Goal: Information Seeking & Learning: Learn about a topic

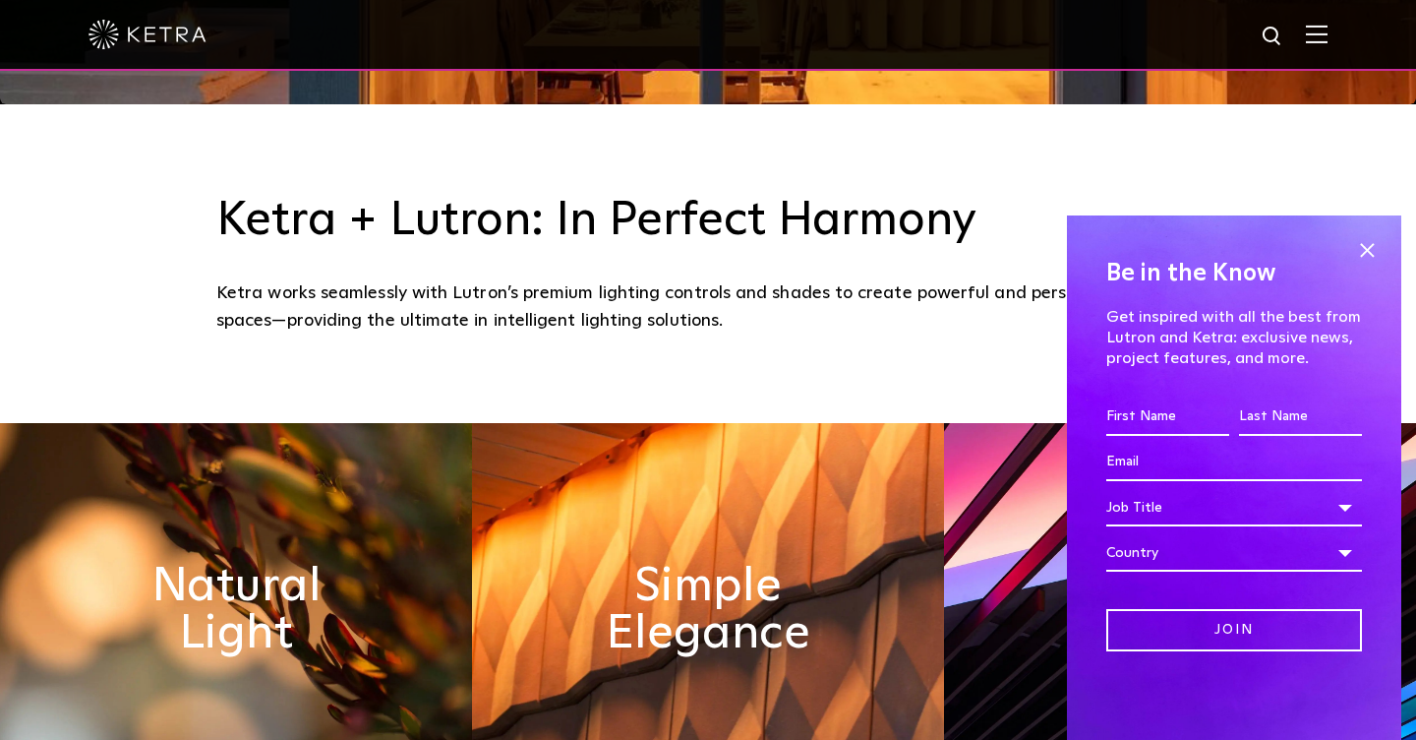
scroll to position [648, 0]
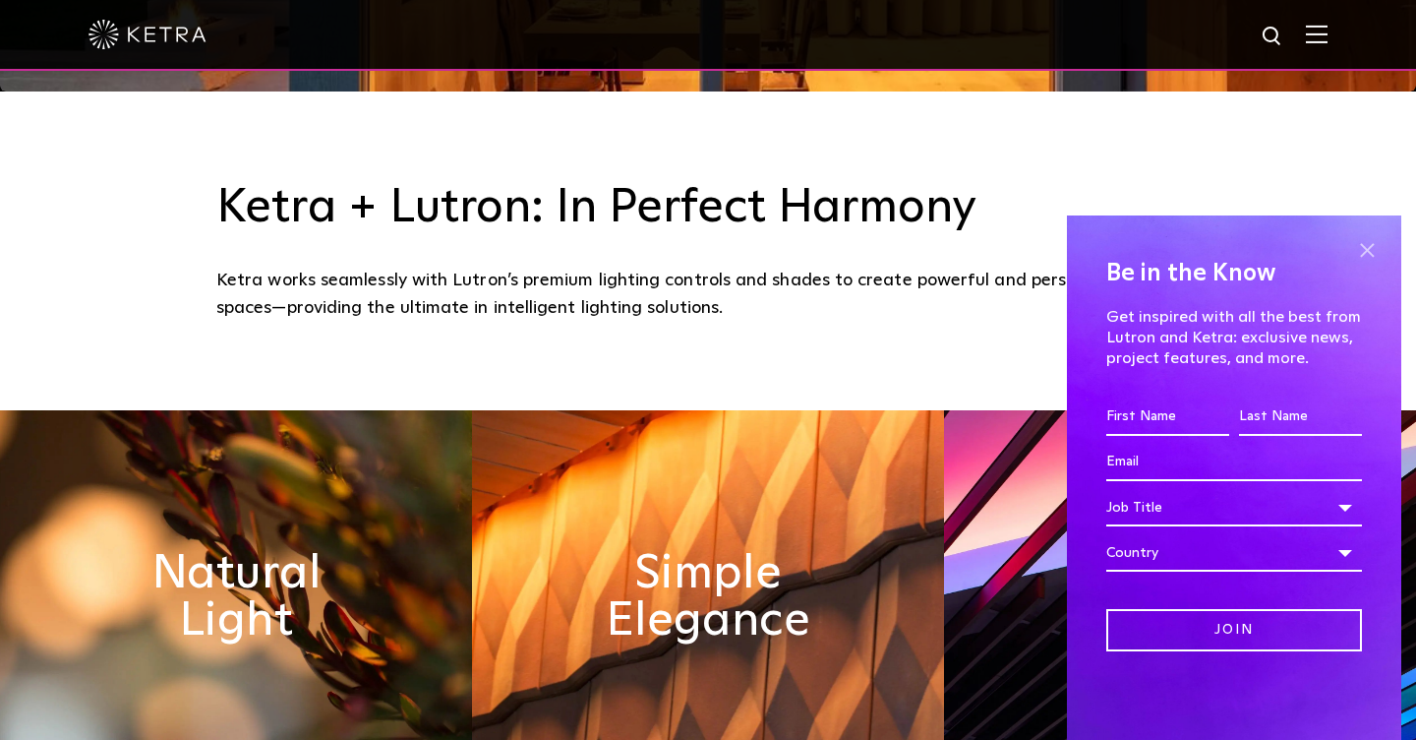
click at [1366, 242] on span at bounding box center [1367, 250] width 30 height 30
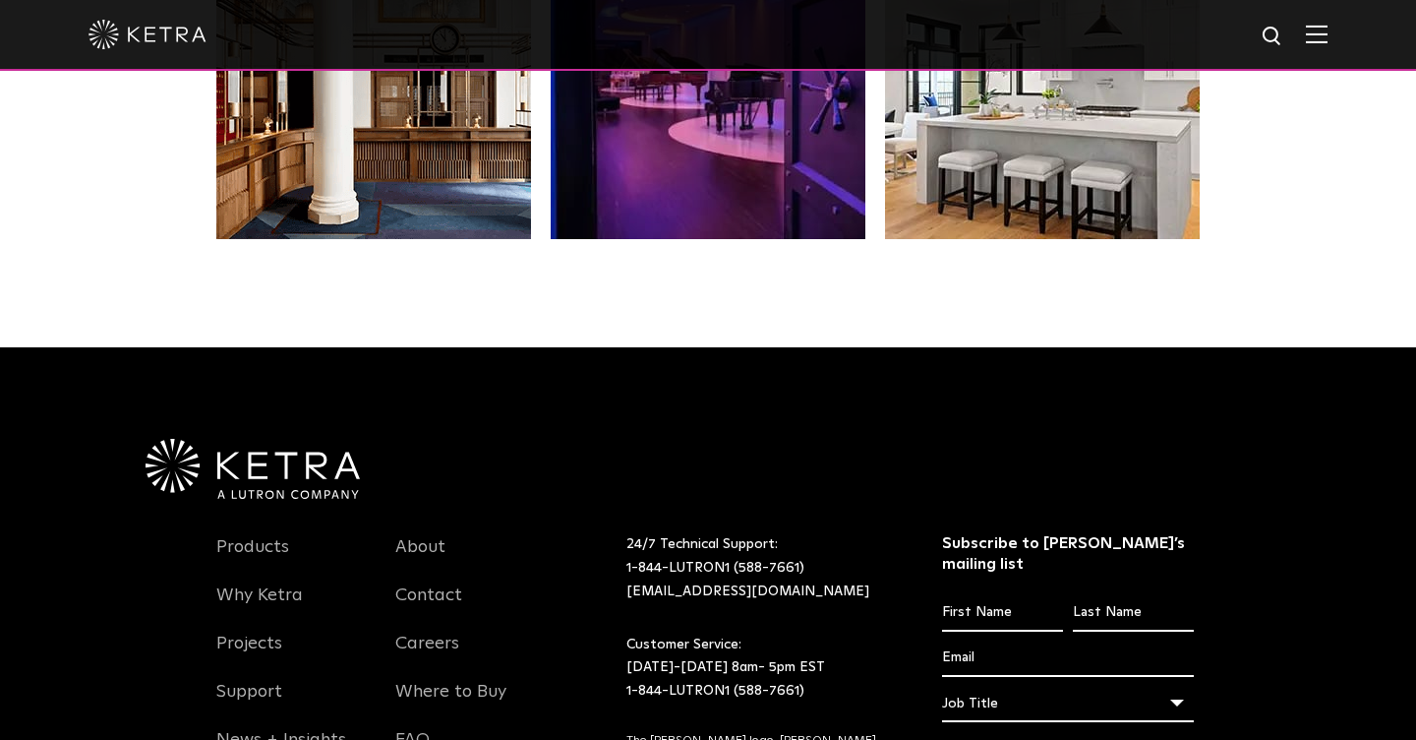
scroll to position [3971, 0]
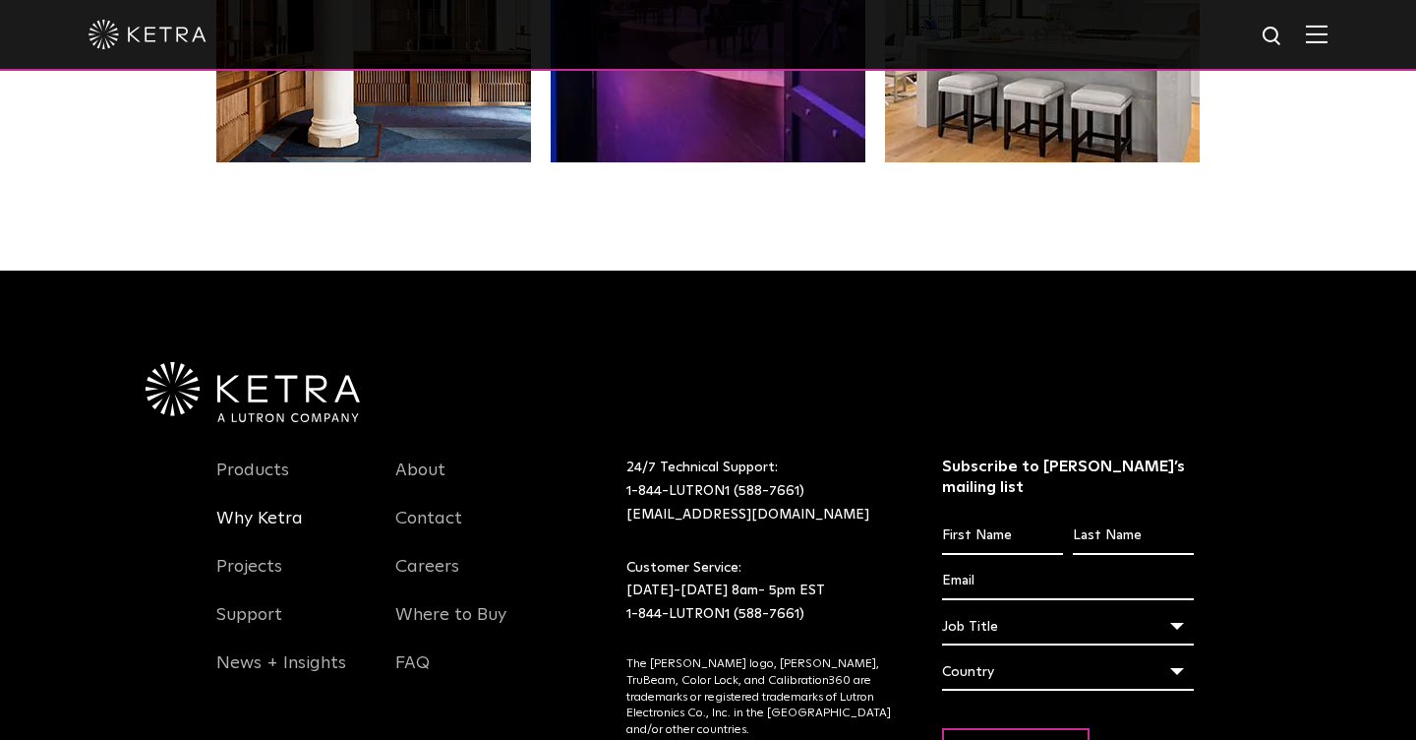
click at [242, 519] on link "Why Ketra" at bounding box center [259, 529] width 87 height 45
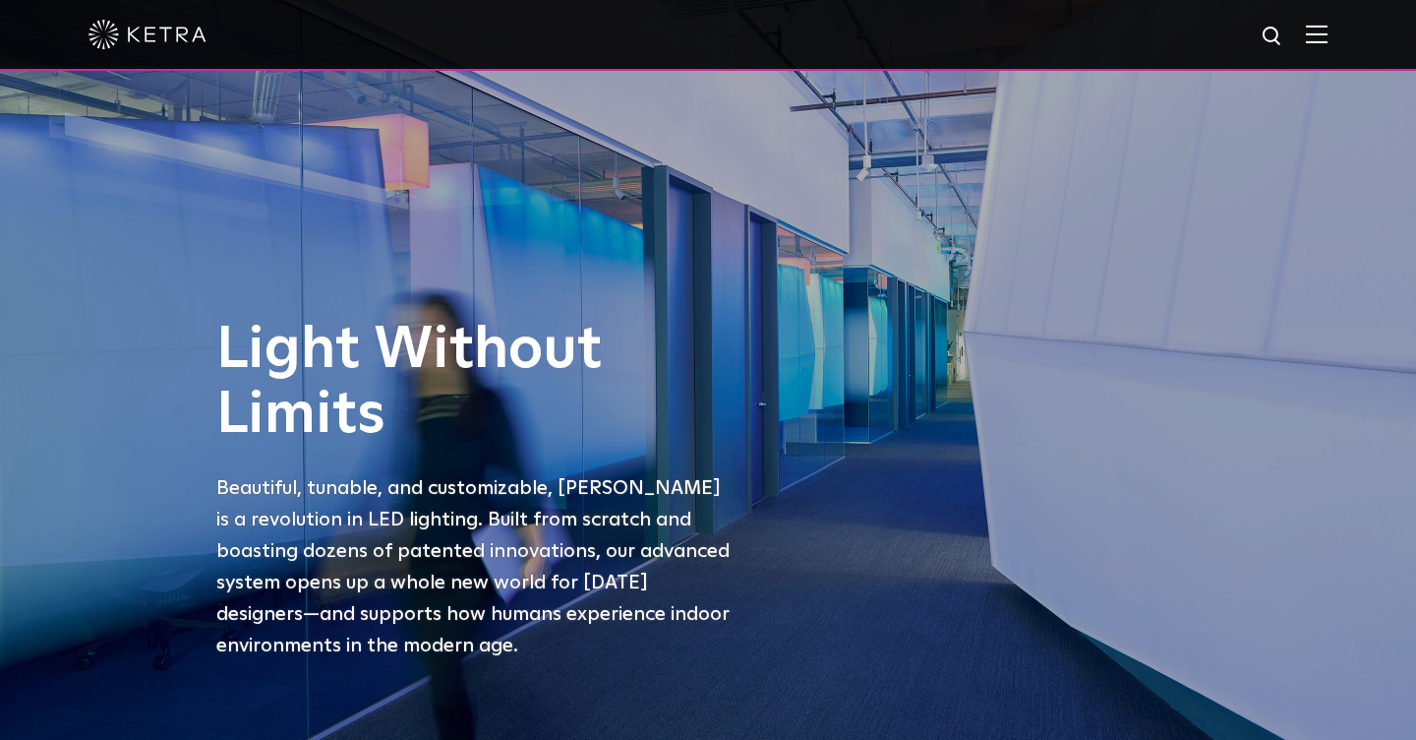
click at [1321, 43] on img at bounding box center [1317, 34] width 22 height 19
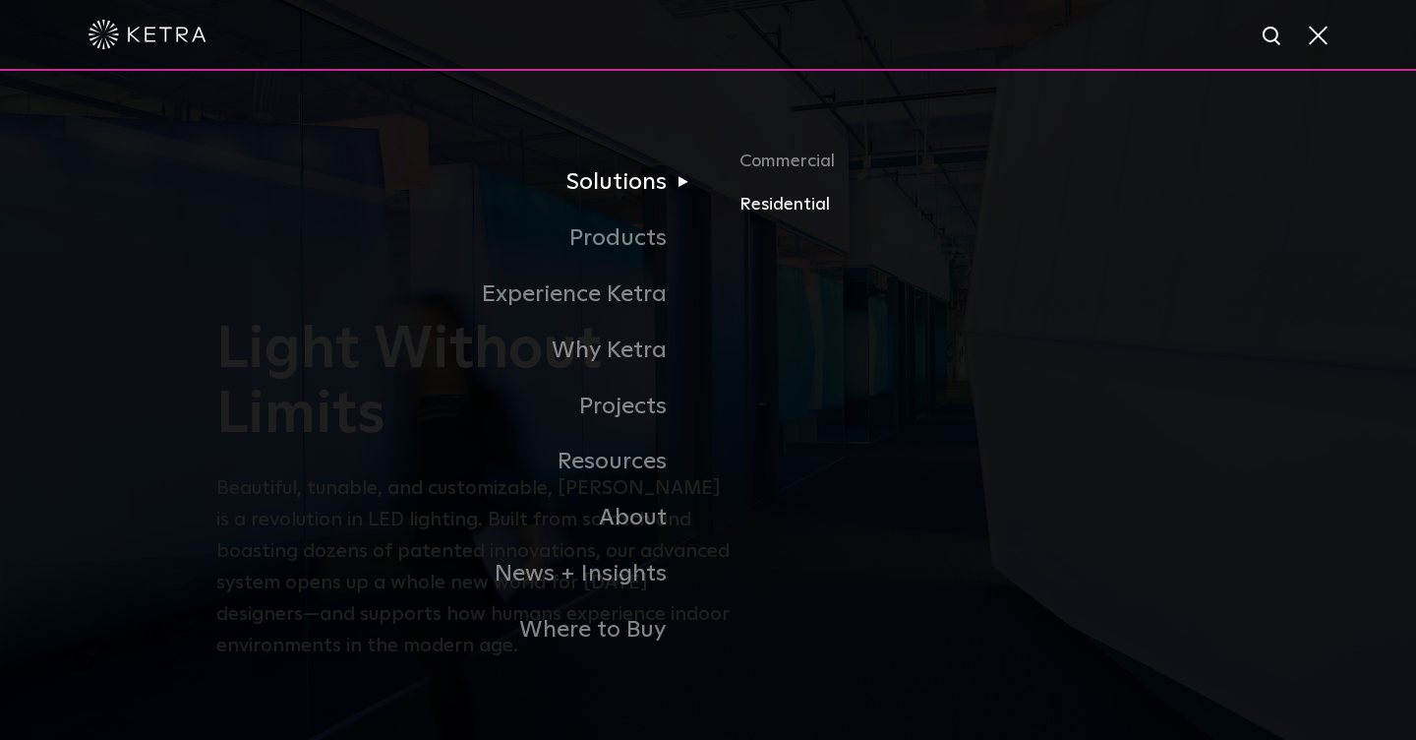
click at [754, 205] on link "Residential" at bounding box center [970, 204] width 460 height 29
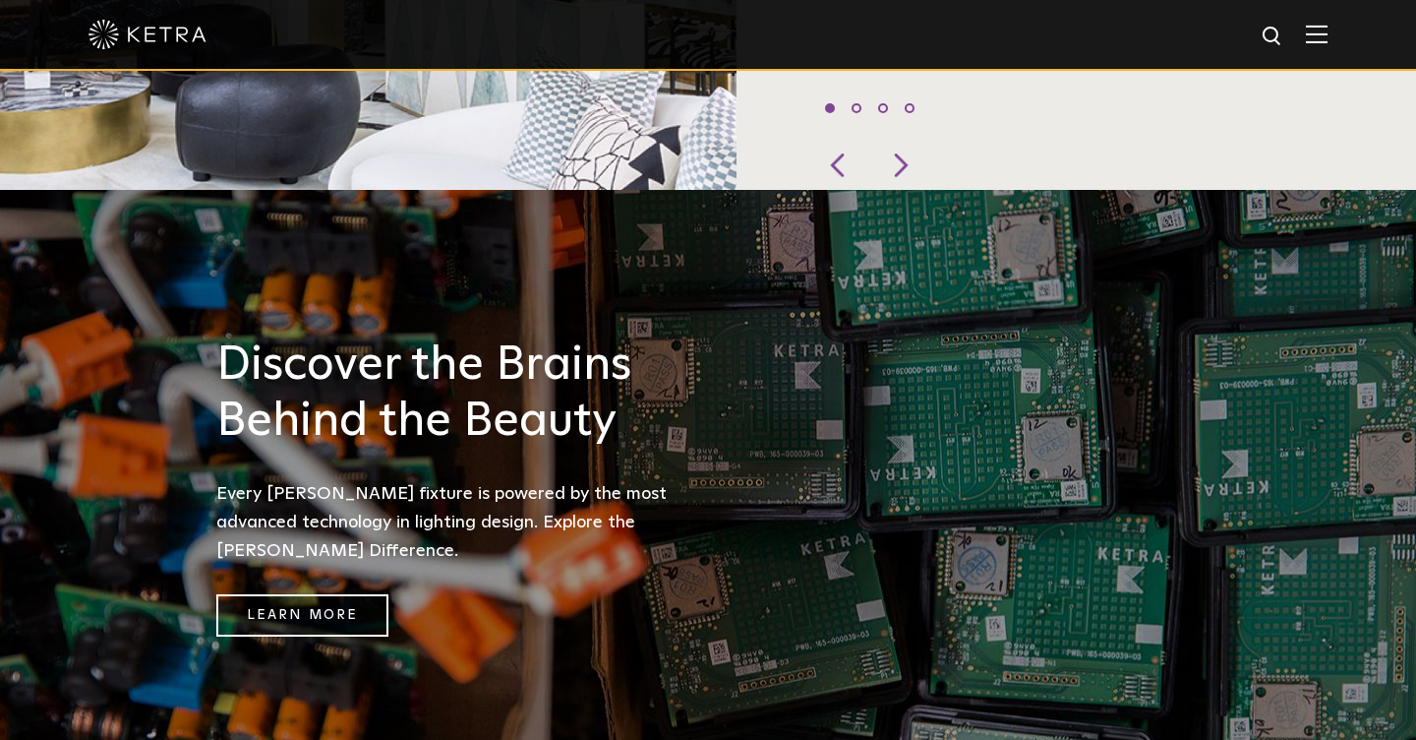
scroll to position [1179, 0]
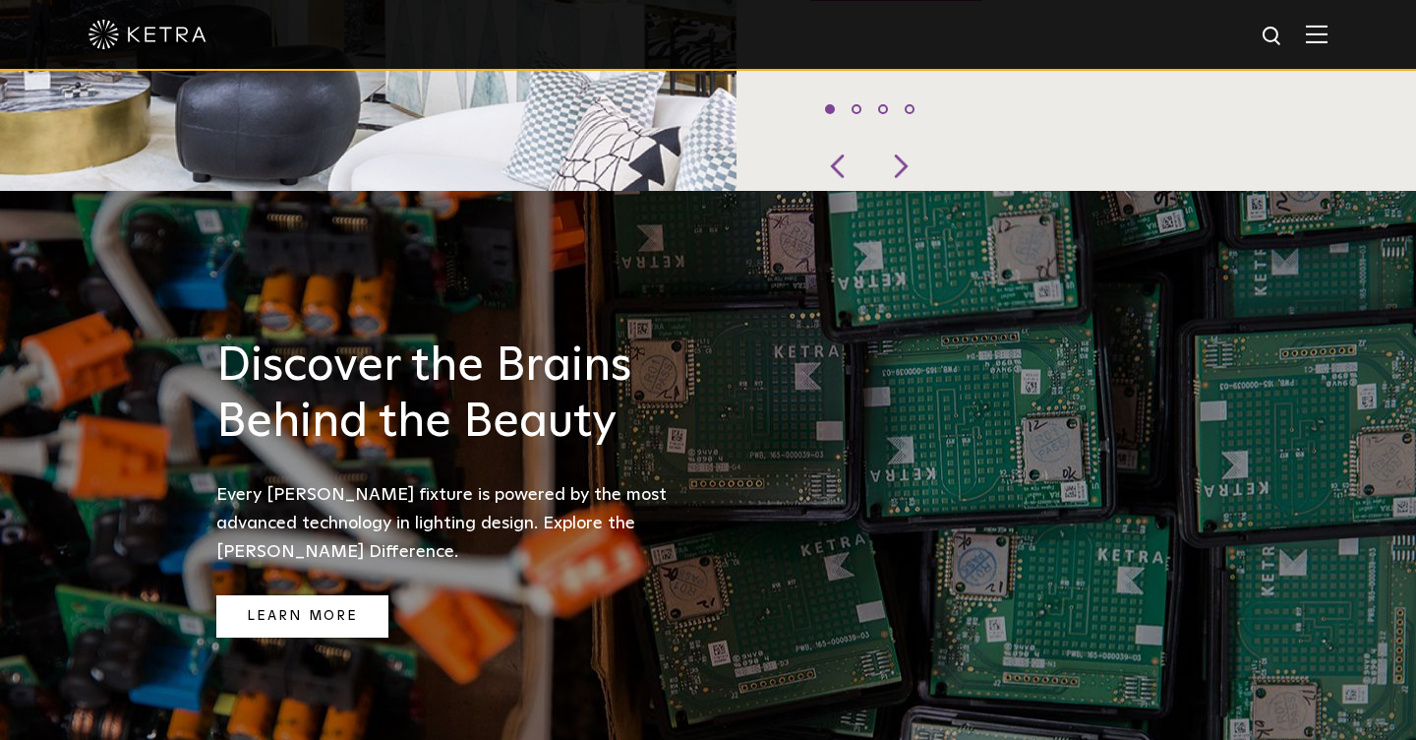
click at [275, 595] on link "Learn More" at bounding box center [302, 616] width 172 height 42
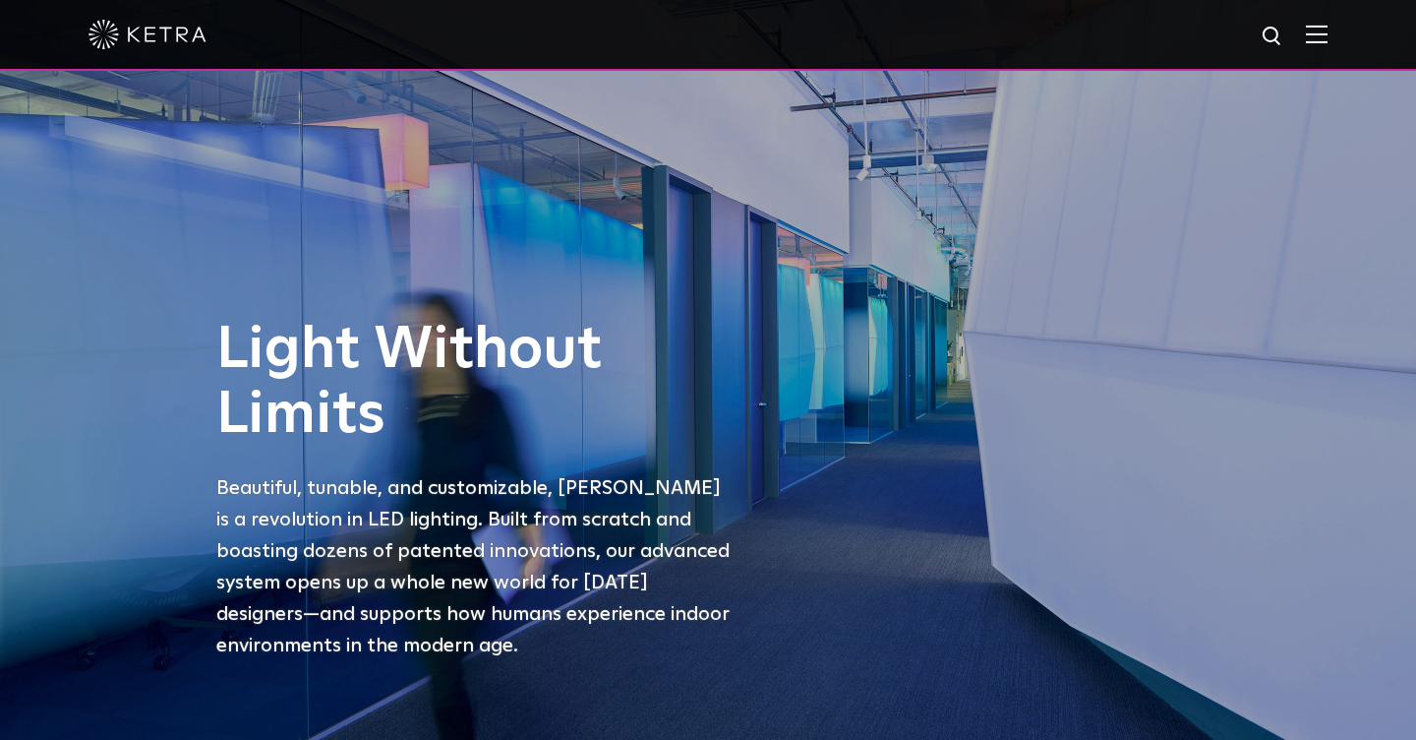
click at [1316, 47] on div at bounding box center [708, 34] width 1239 height 69
click at [1316, 34] on img at bounding box center [1317, 34] width 22 height 19
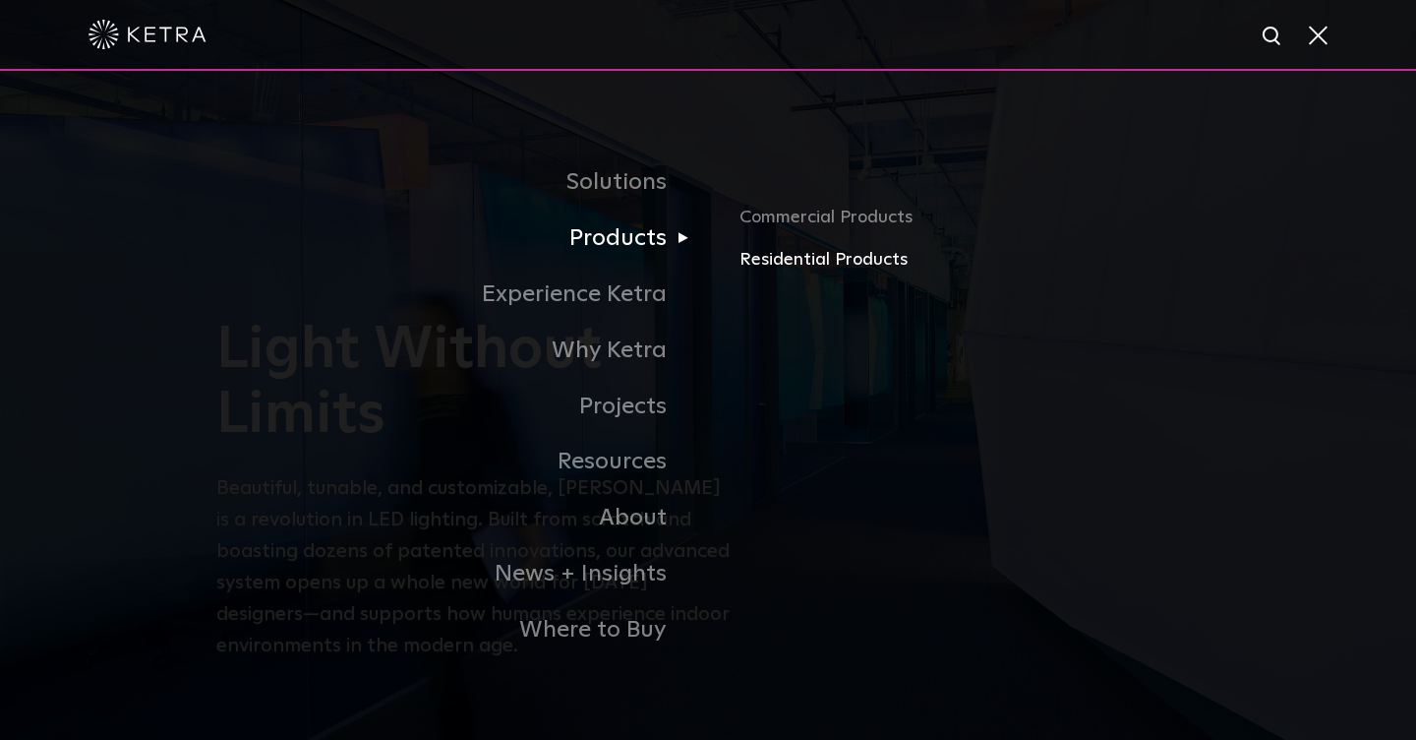
click at [783, 261] on link "Residential Products" at bounding box center [970, 260] width 460 height 29
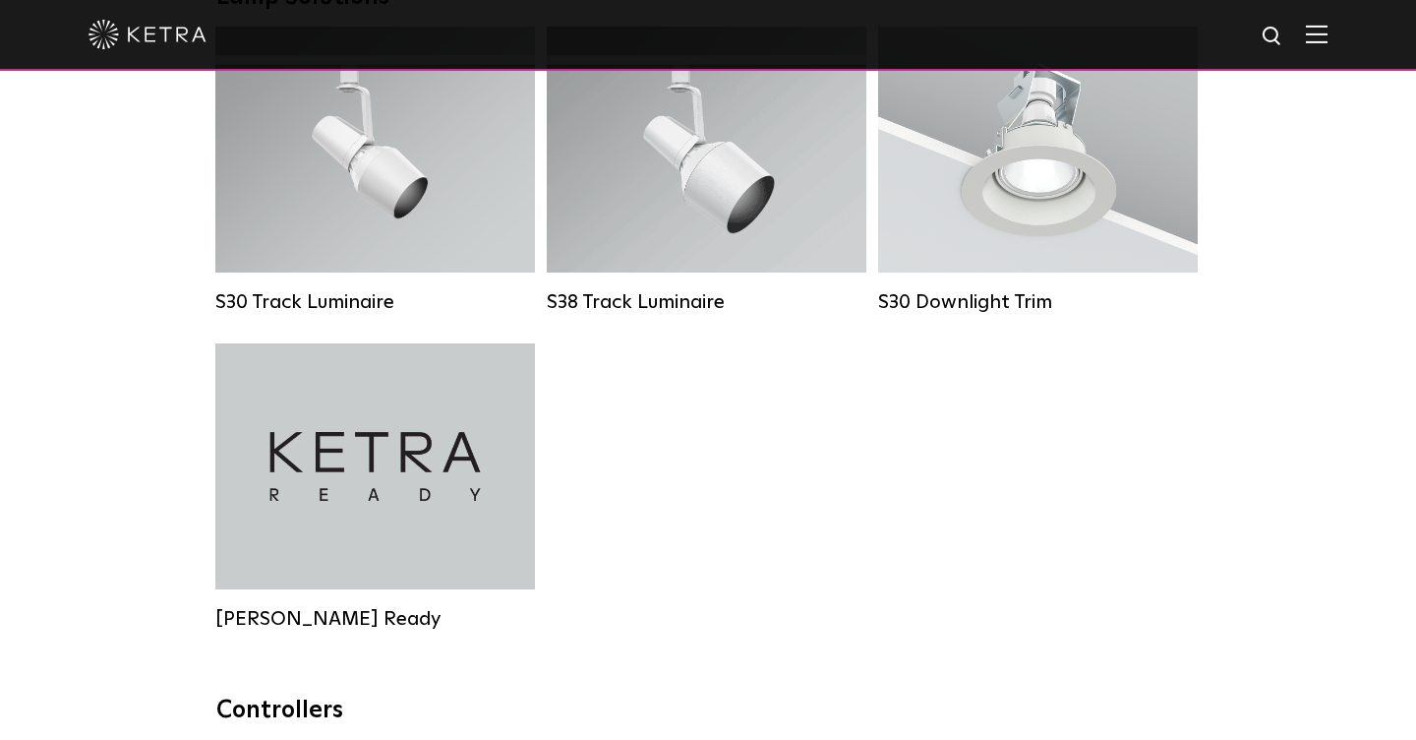
scroll to position [1765, 0]
